Goal: Task Accomplishment & Management: Manage account settings

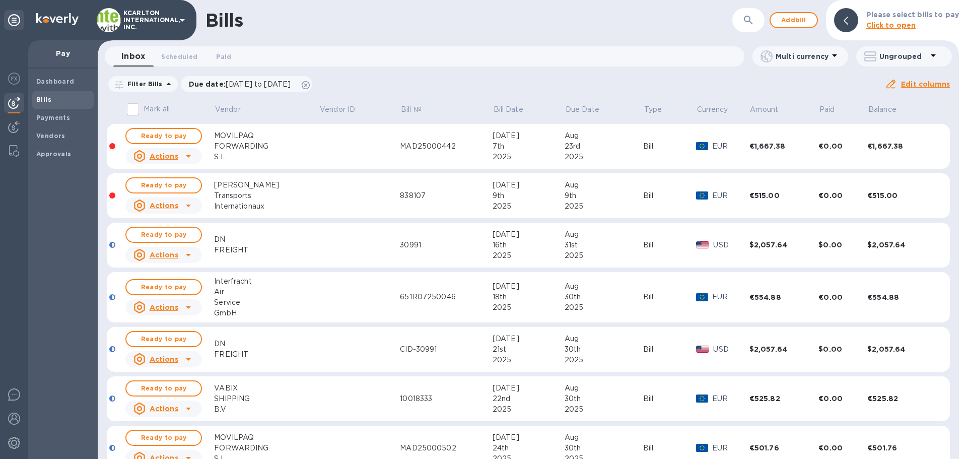
click at [754, 16] on icon "button" at bounding box center [748, 20] width 12 height 12
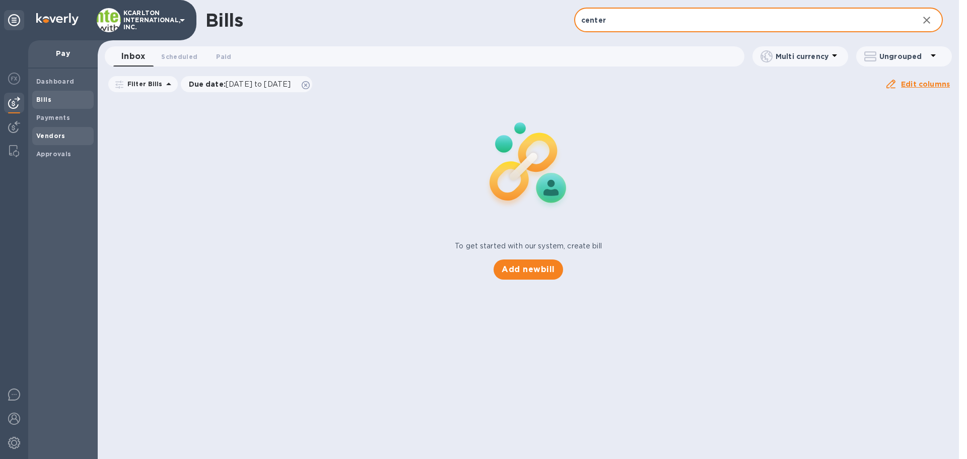
type input "center"
click at [49, 129] on div "Vendors" at bounding box center [62, 136] width 61 height 18
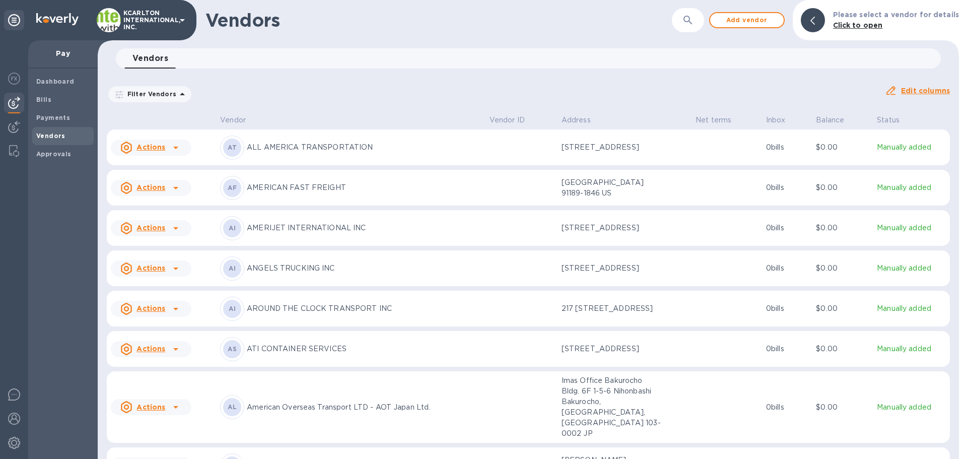
click at [689, 20] on icon "button" at bounding box center [687, 20] width 9 height 9
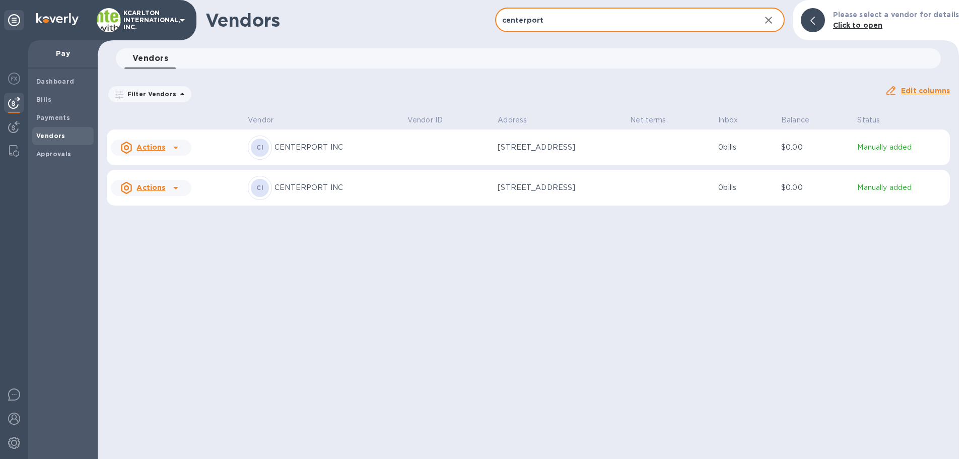
type input "centerport"
click at [814, 201] on td "$0.00" at bounding box center [815, 188] width 76 height 36
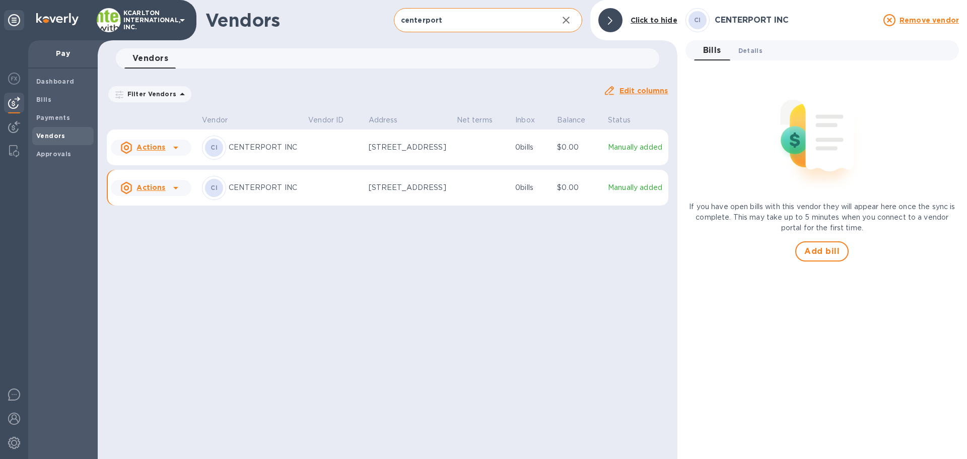
click at [744, 49] on span "Details 0" at bounding box center [750, 50] width 24 height 11
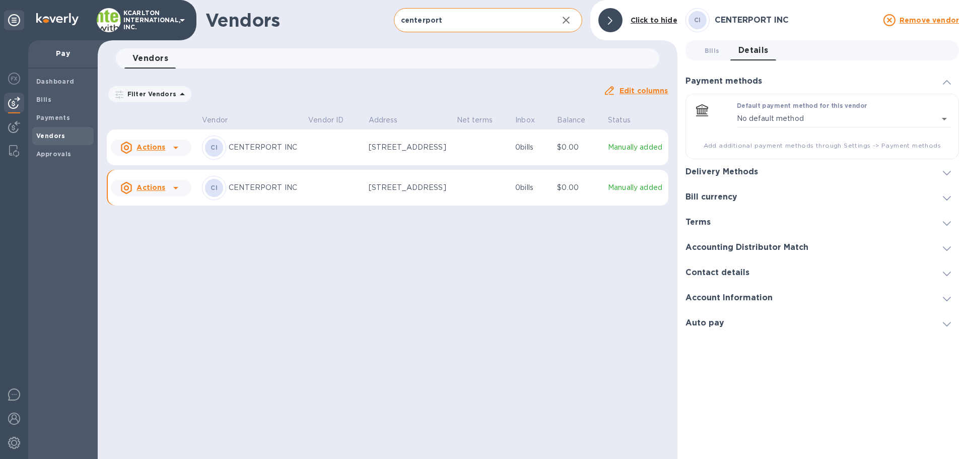
click at [728, 198] on h3 "Bill currency" at bounding box center [711, 197] width 52 height 10
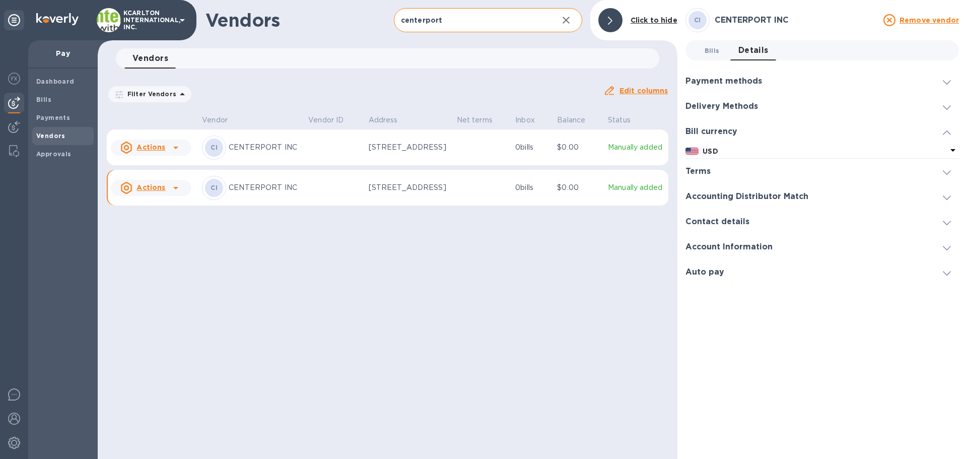
click at [724, 51] on button "Bills 0" at bounding box center [712, 50] width 36 height 20
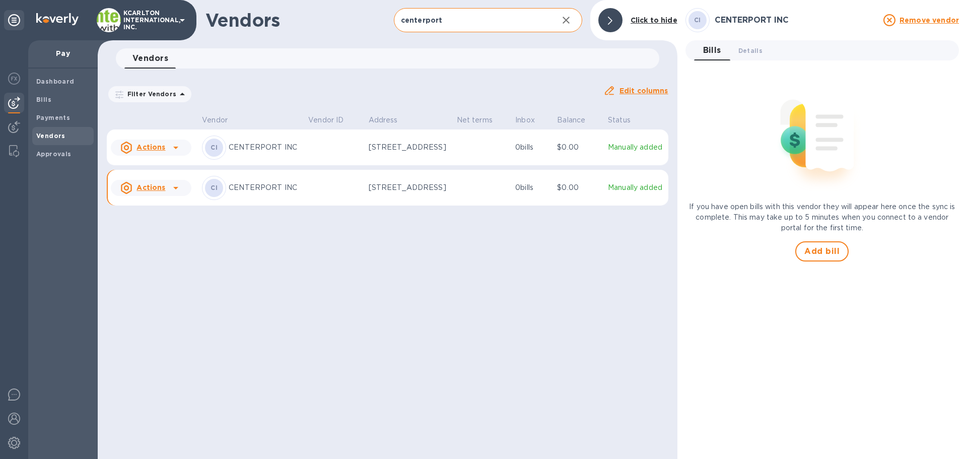
click at [423, 153] on p "[STREET_ADDRESS]" at bounding box center [409, 147] width 80 height 11
click at [174, 154] on icon at bounding box center [176, 147] width 12 height 12
click at [175, 157] on div at bounding box center [483, 229] width 967 height 459
click at [742, 46] on span "Details 0" at bounding box center [750, 50] width 24 height 11
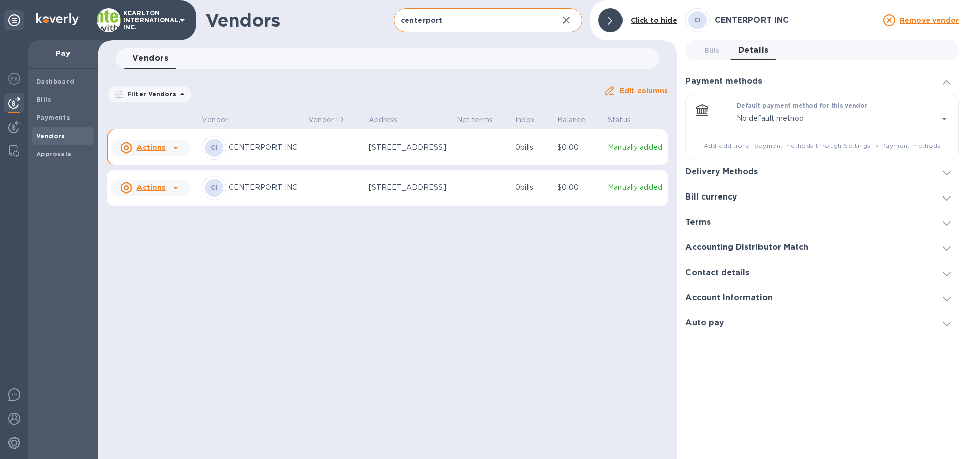
click at [716, 170] on h3 "Delivery Methods" at bounding box center [721, 172] width 73 height 10
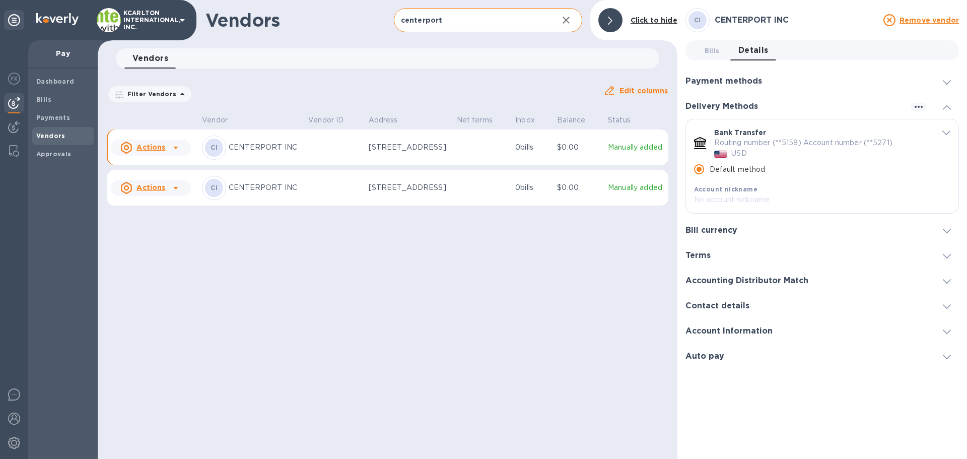
click at [465, 196] on td at bounding box center [482, 188] width 59 height 36
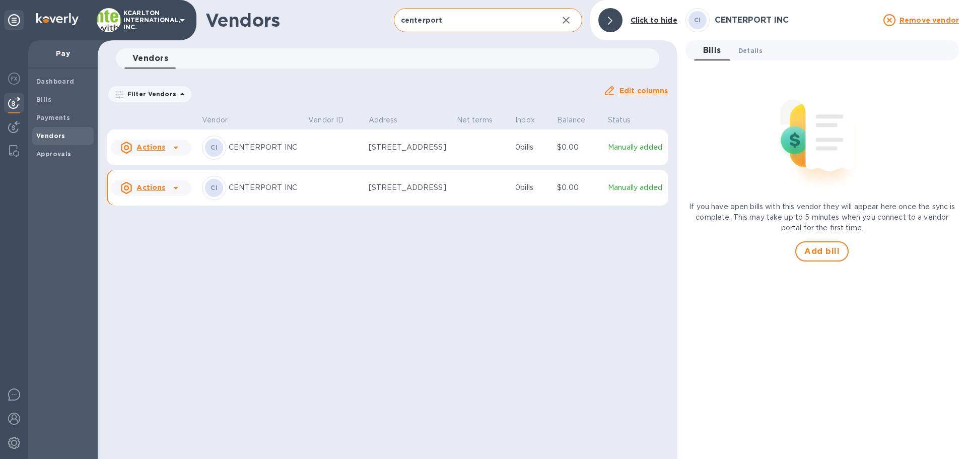
click at [763, 48] on button "Details 0" at bounding box center [750, 50] width 40 height 20
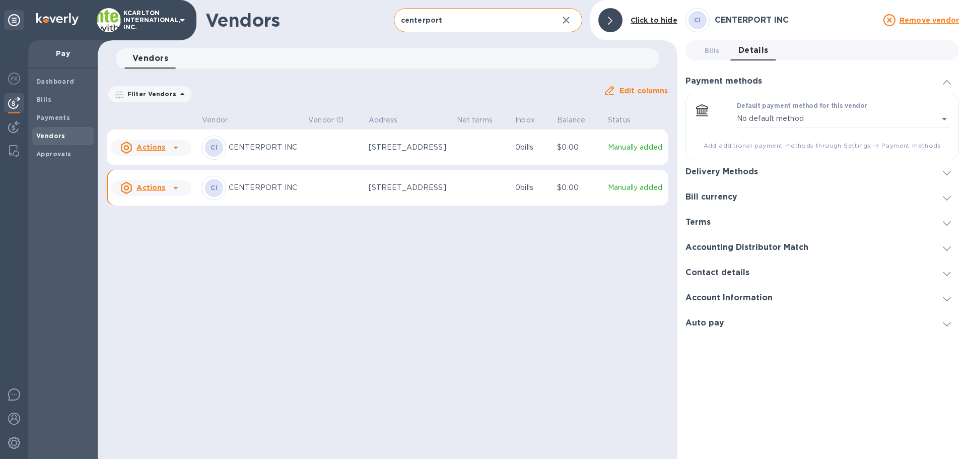
click at [731, 169] on h3 "Delivery Methods" at bounding box center [721, 172] width 73 height 10
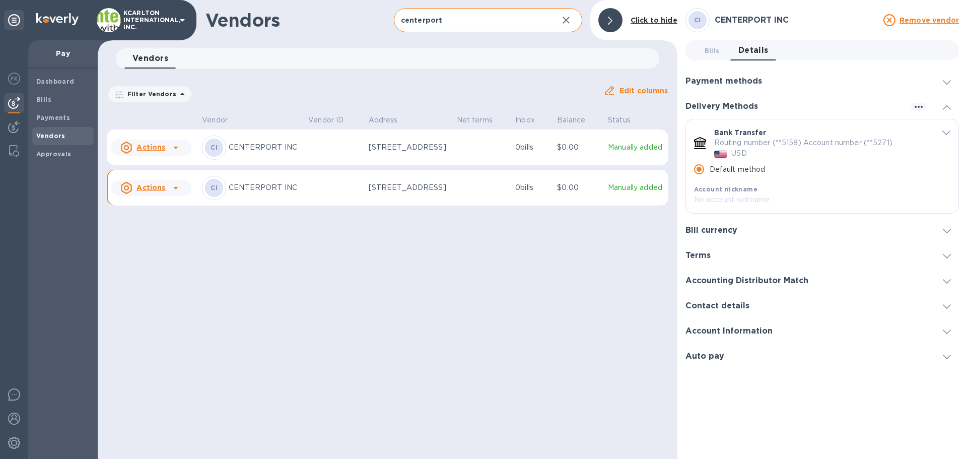
click at [267, 193] on p "CENTERPORT INC" at bounding box center [264, 187] width 71 height 11
click at [168, 196] on div at bounding box center [176, 188] width 16 height 16
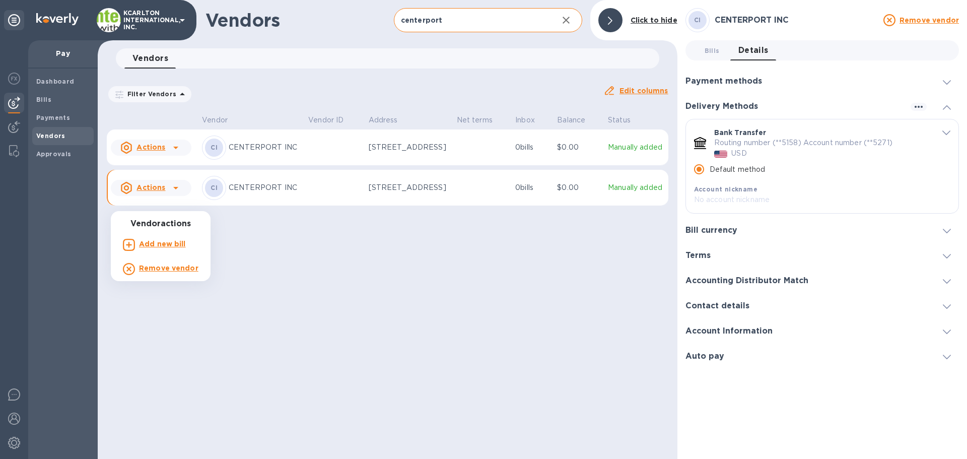
click at [151, 269] on b "Remove vendor" at bounding box center [168, 268] width 59 height 8
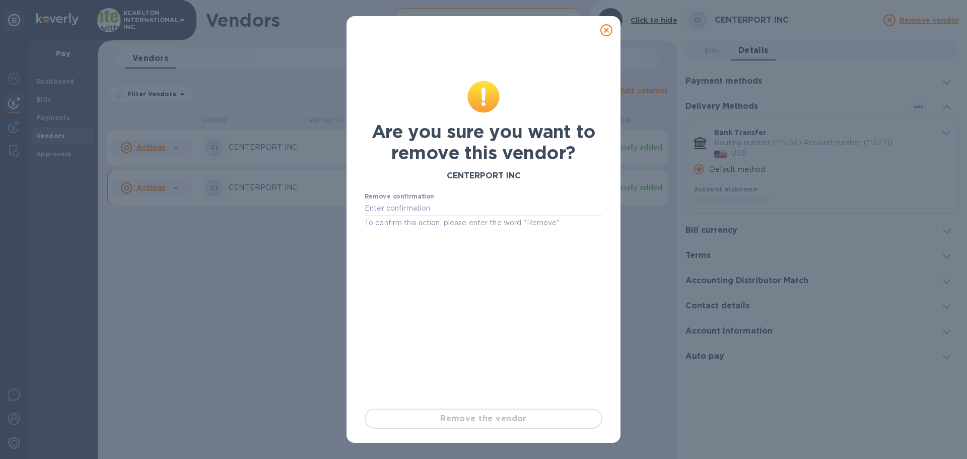
click at [403, 198] on label "Remove confirmation" at bounding box center [399, 196] width 69 height 6
click at [399, 205] on input "text" at bounding box center [484, 208] width 238 height 15
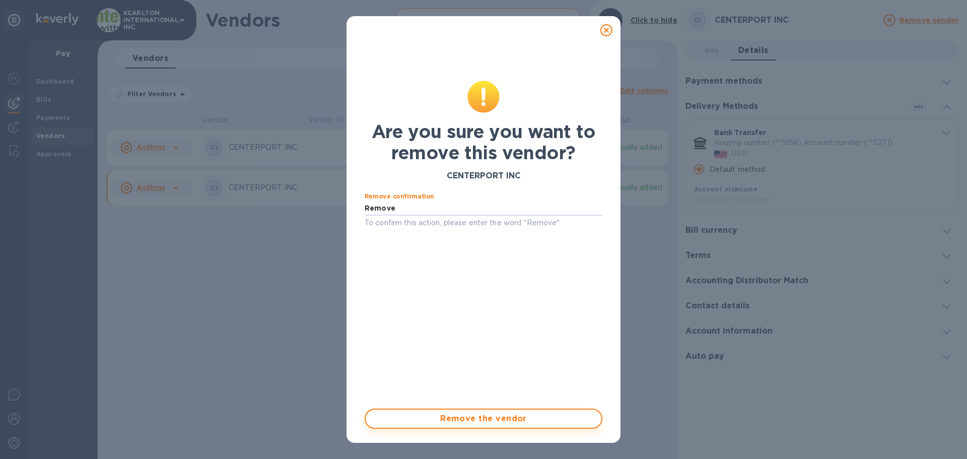
type input "Remove"
click at [450, 419] on span "Remove the vendor" at bounding box center [484, 418] width 220 height 12
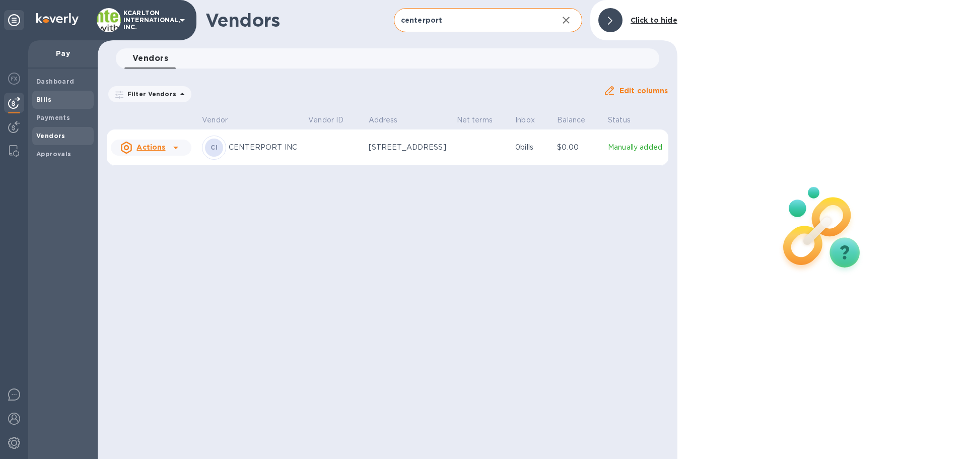
click at [61, 92] on div "Bills" at bounding box center [62, 100] width 61 height 18
